Goal: Check status

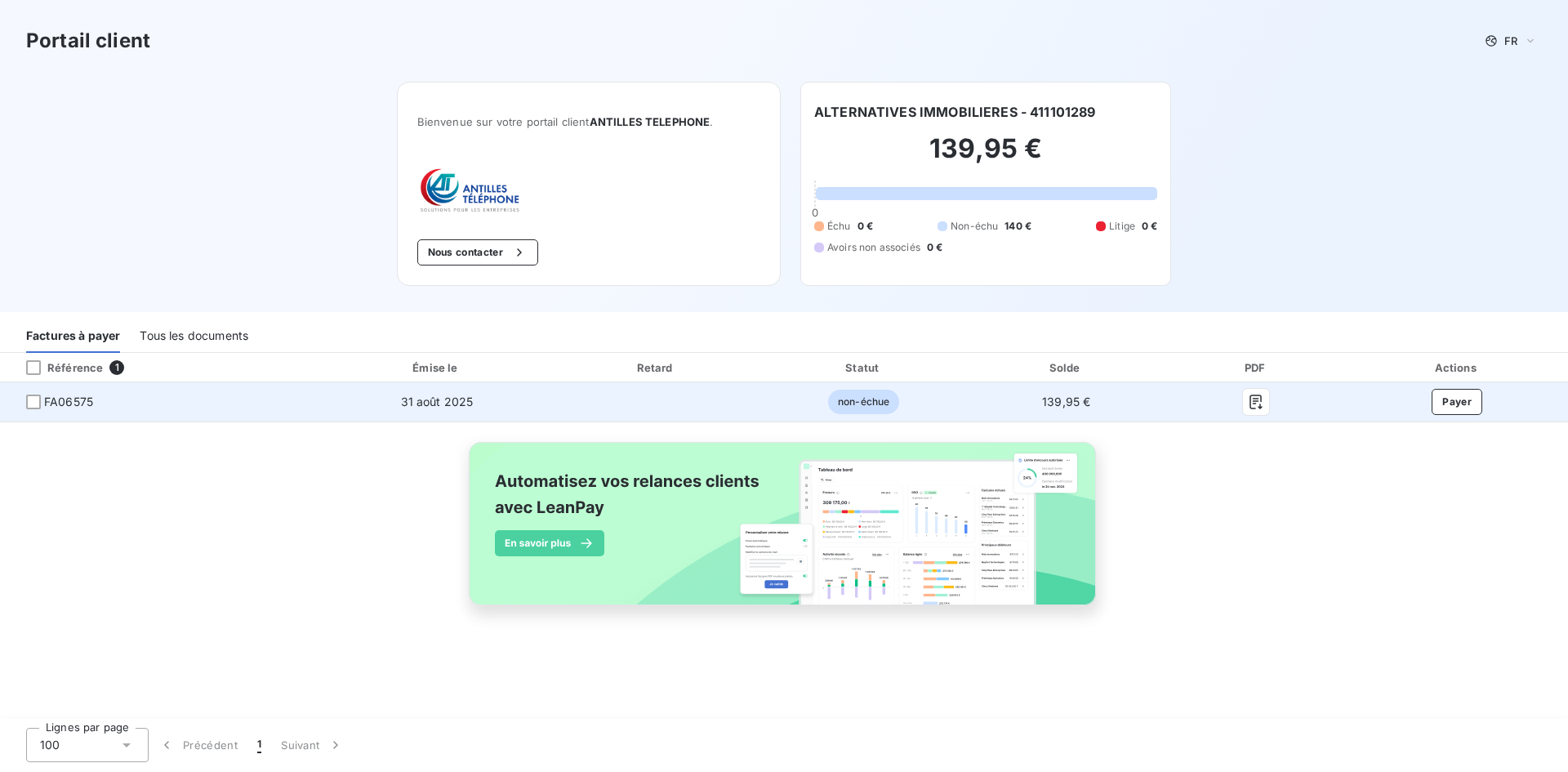
click at [867, 402] on span "non-échue" at bounding box center [864, 401] width 71 height 25
click at [1254, 400] on icon "button" at bounding box center [1256, 401] width 17 height 17
